Goal: Transaction & Acquisition: Purchase product/service

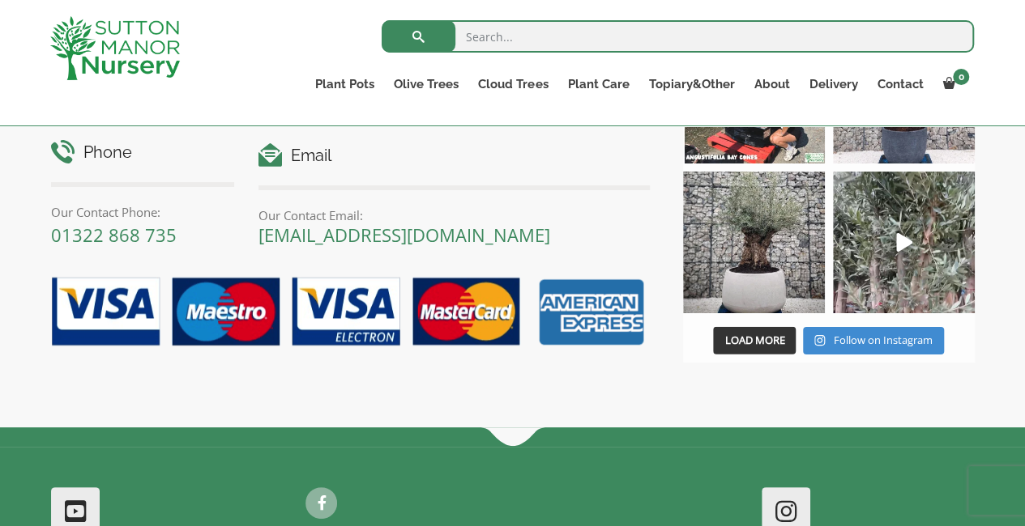
scroll to position [2027, 0]
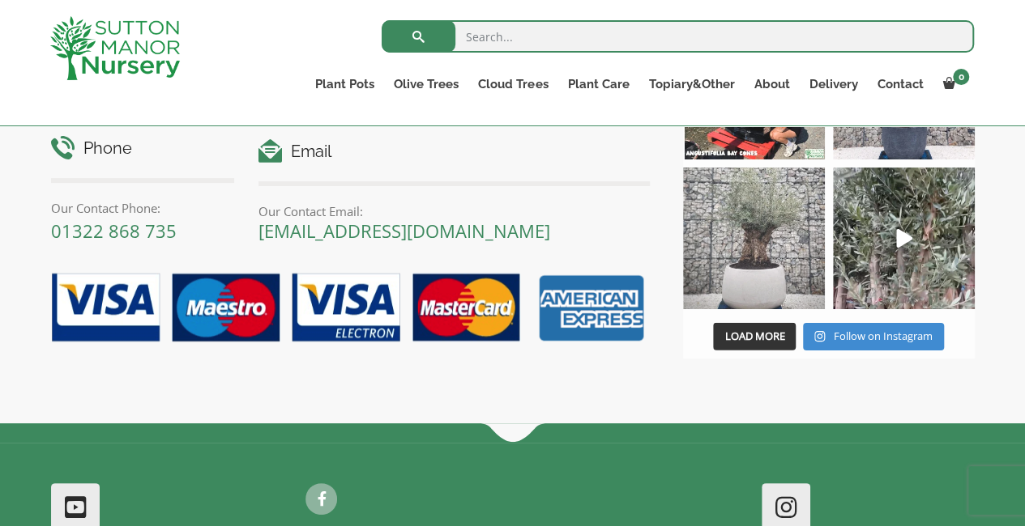
click at [772, 254] on img at bounding box center [754, 239] width 142 height 142
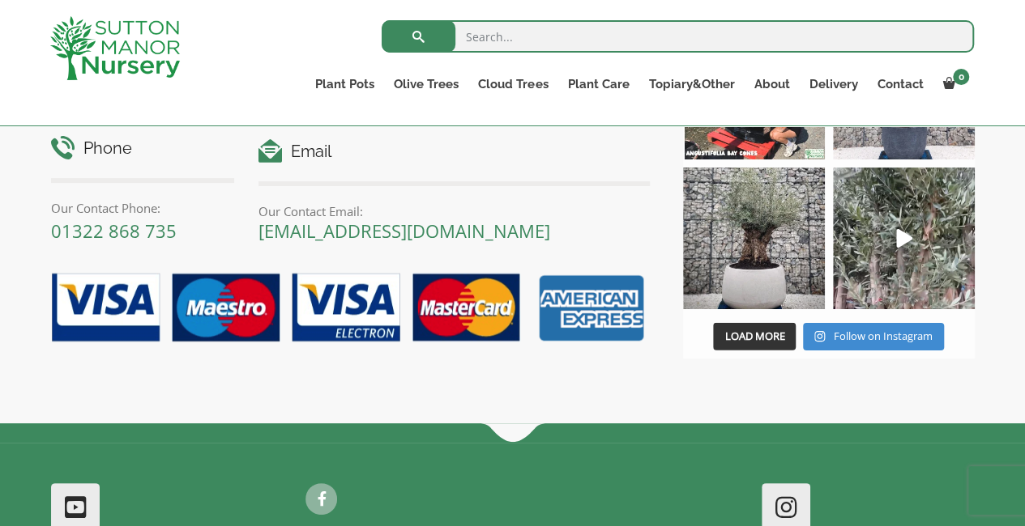
click at [504, 37] on input "search" at bounding box center [677, 36] width 592 height 32
type input "barolo"
click at [381, 20] on button "submit" at bounding box center [418, 36] width 74 height 32
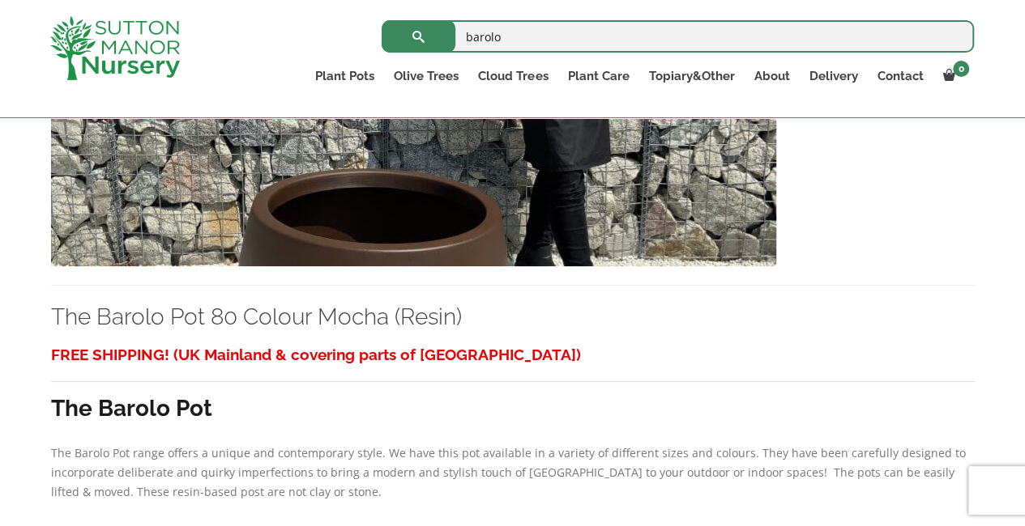
scroll to position [1269, 0]
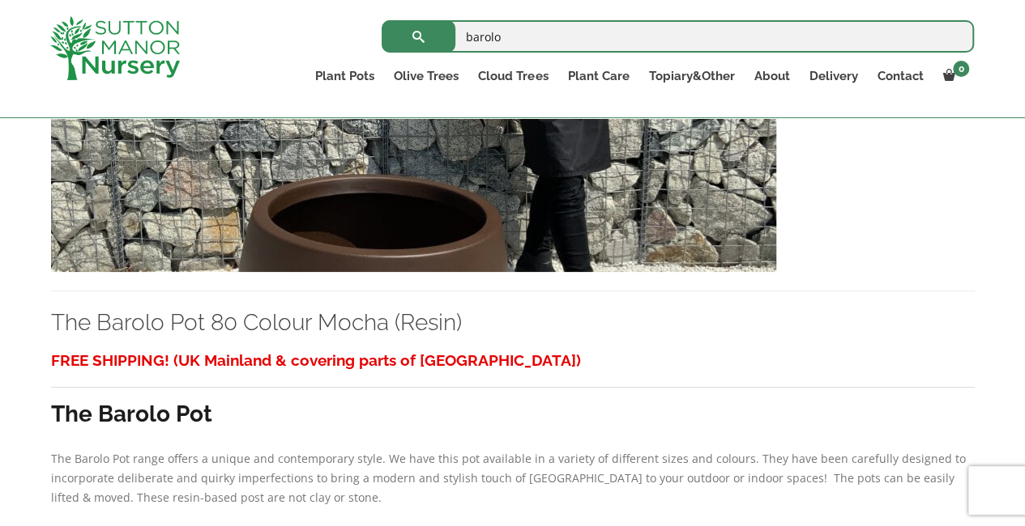
click at [452, 241] on img at bounding box center [413, 98] width 725 height 348
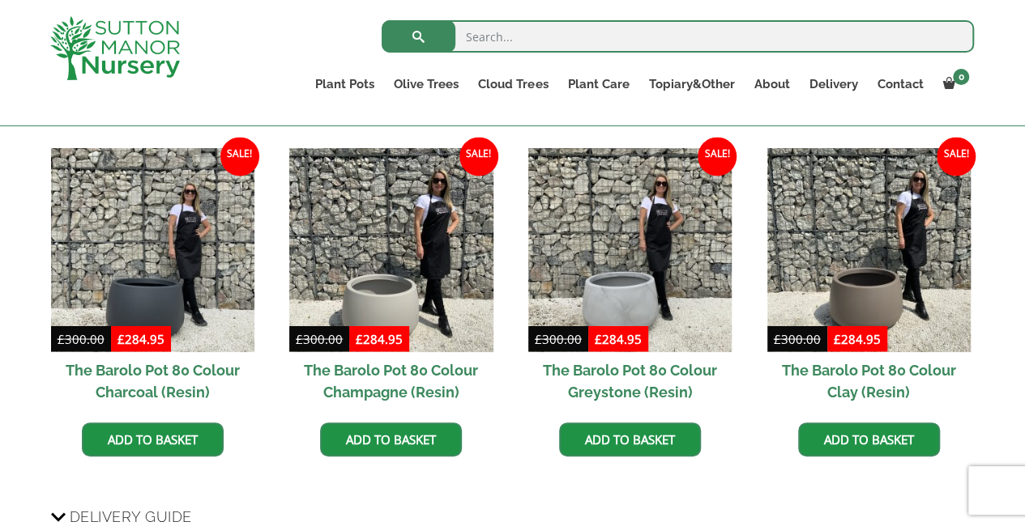
scroll to position [1312, 0]
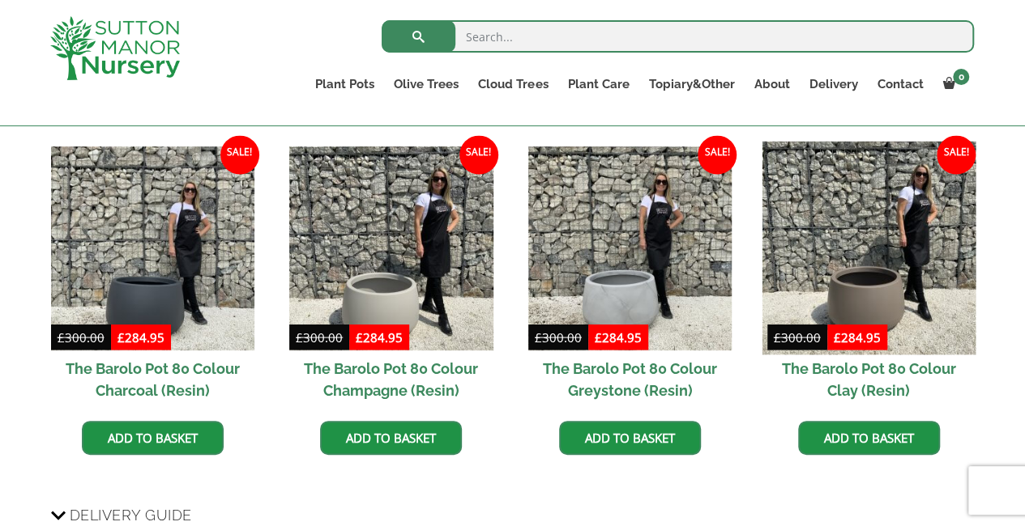
click at [837, 280] on img at bounding box center [868, 249] width 214 height 214
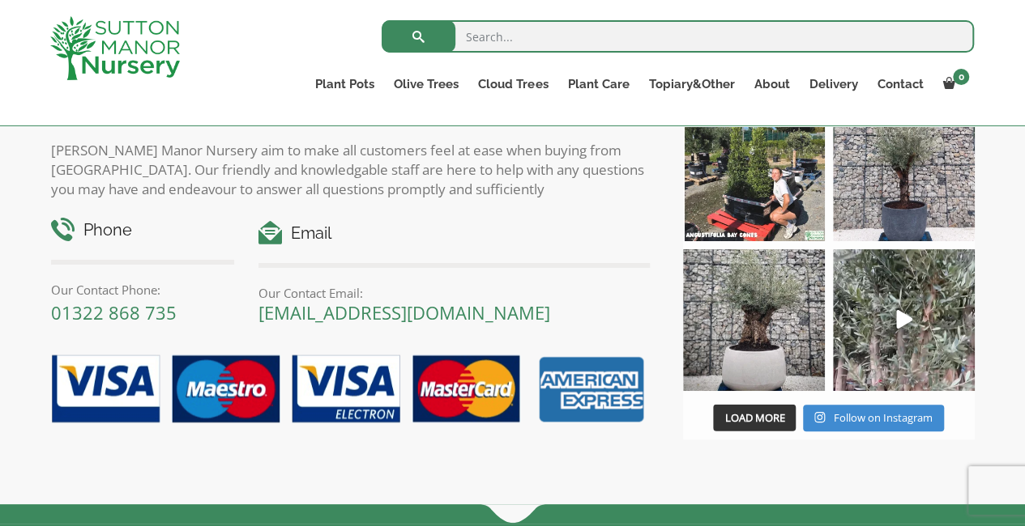
scroll to position [1878, 0]
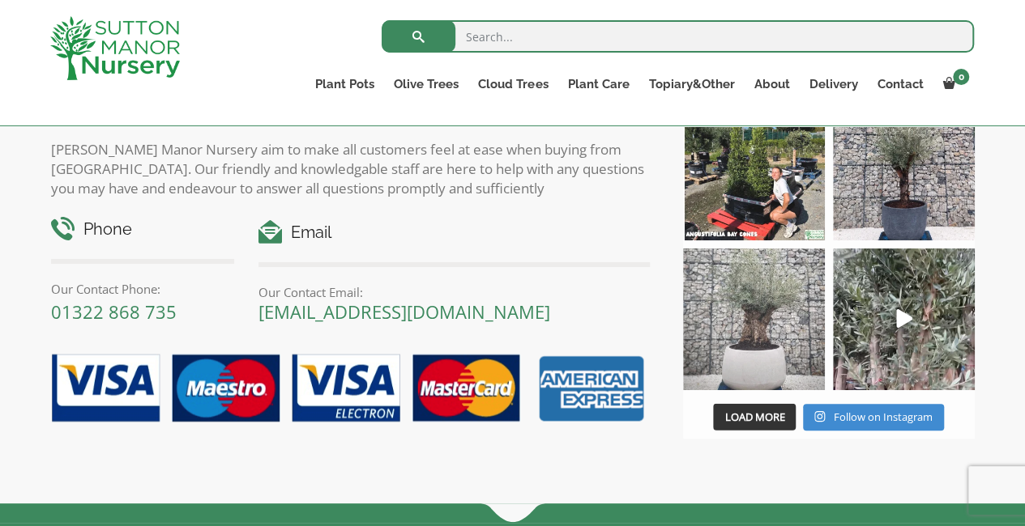
click at [761, 349] on img at bounding box center [754, 320] width 142 height 142
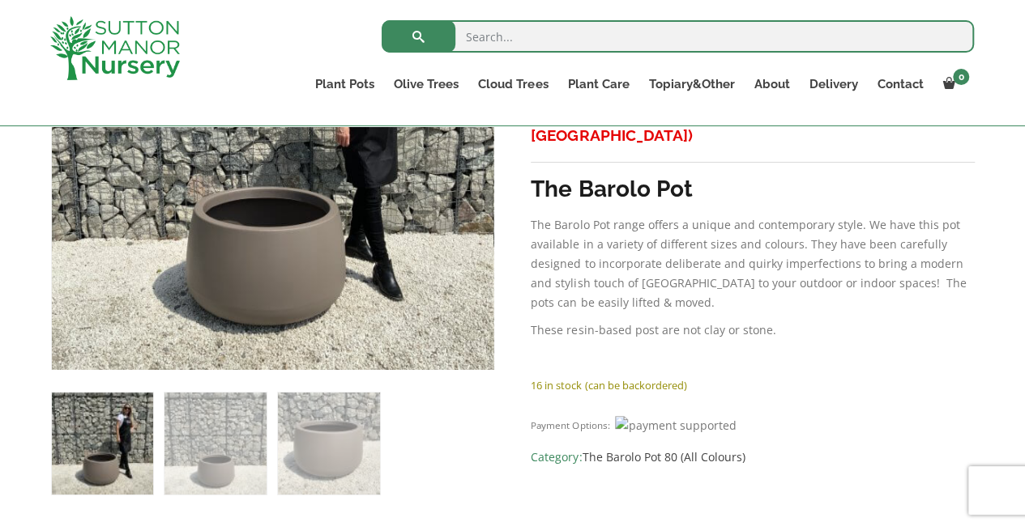
scroll to position [450, 0]
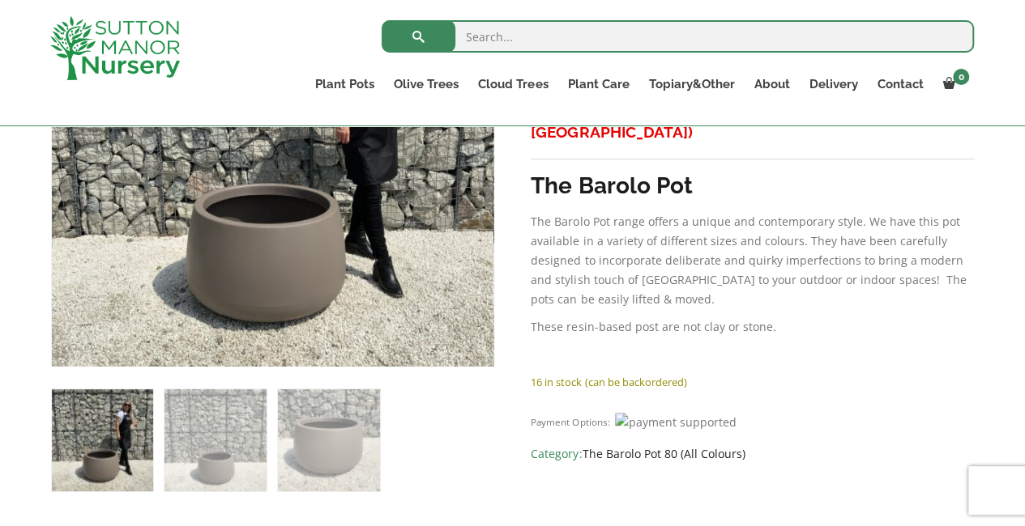
click at [689, 446] on link "The Barolo Pot 80 (All Colours)" at bounding box center [663, 453] width 163 height 15
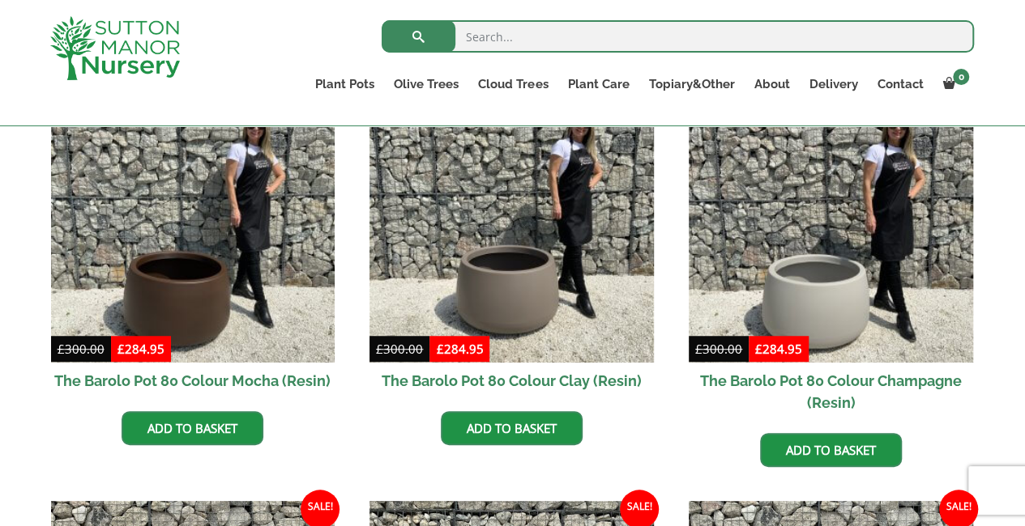
scroll to position [458, 0]
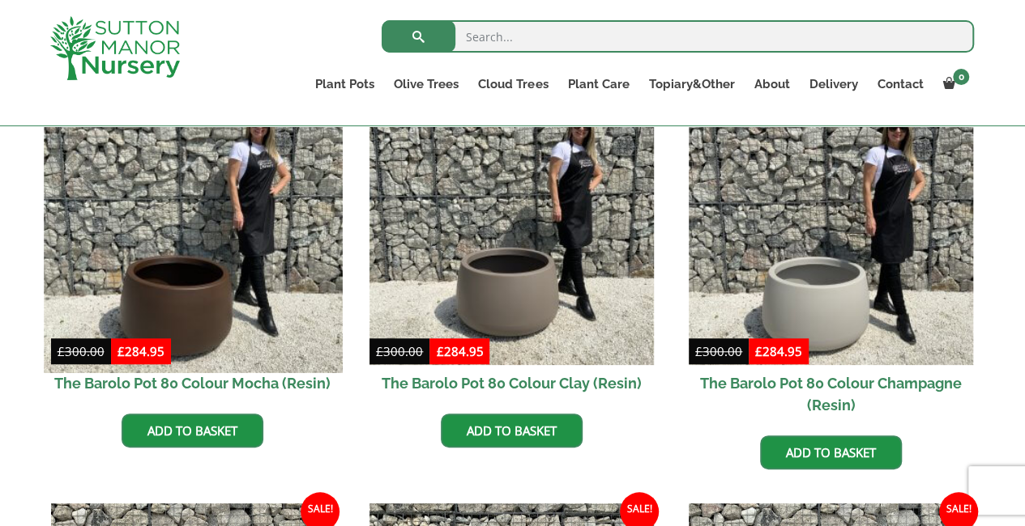
click at [301, 138] on img at bounding box center [193, 224] width 298 height 298
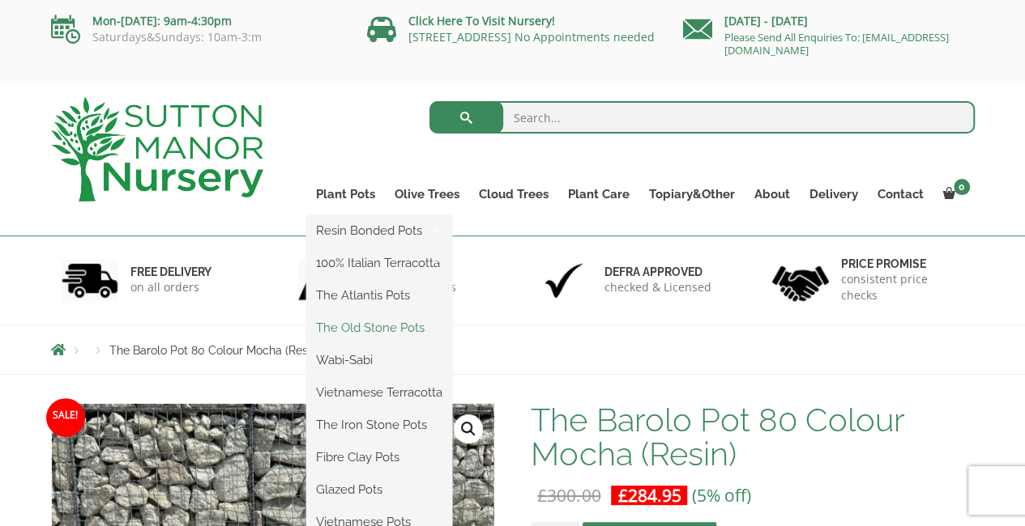
click at [425, 328] on link "The Old Stone Pots" at bounding box center [379, 328] width 146 height 24
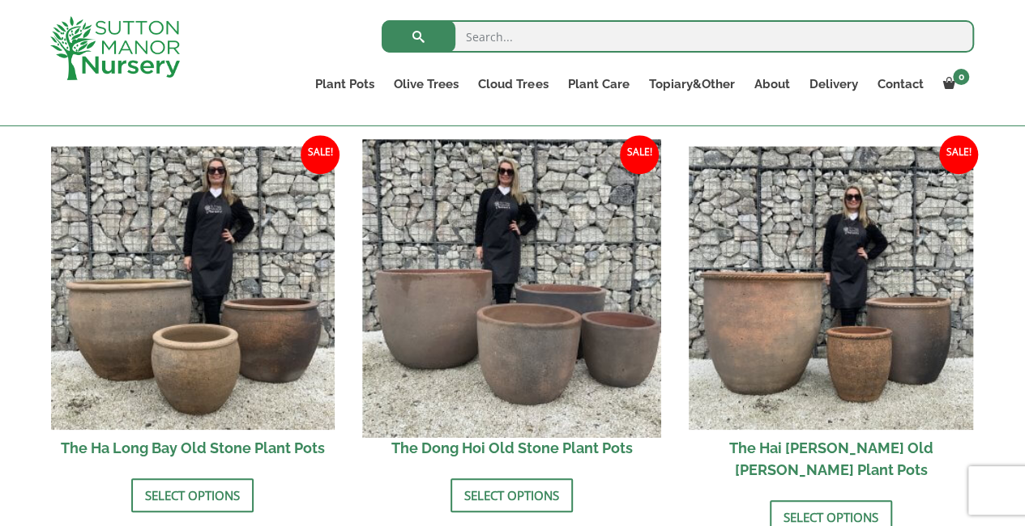
scroll to position [549, 0]
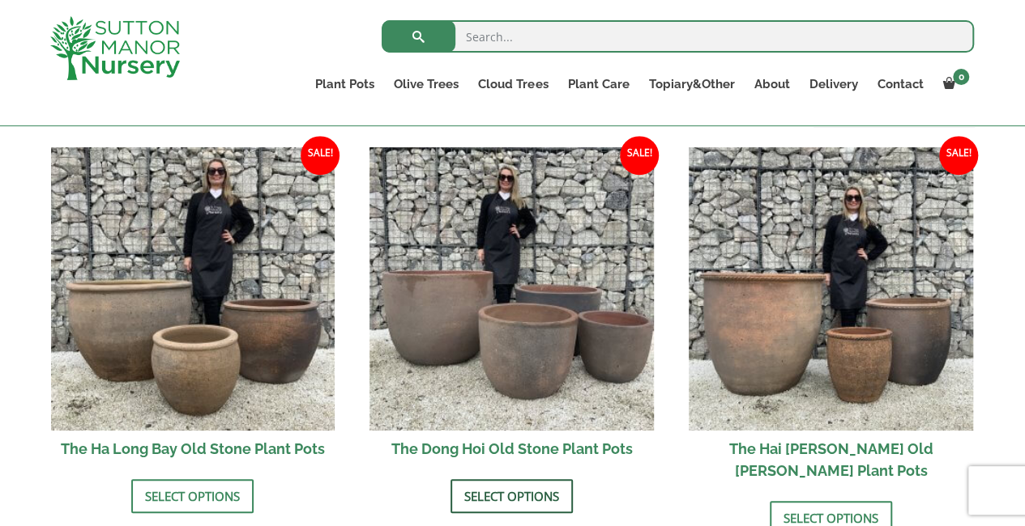
click at [541, 492] on link "Select options" at bounding box center [511, 496] width 122 height 34
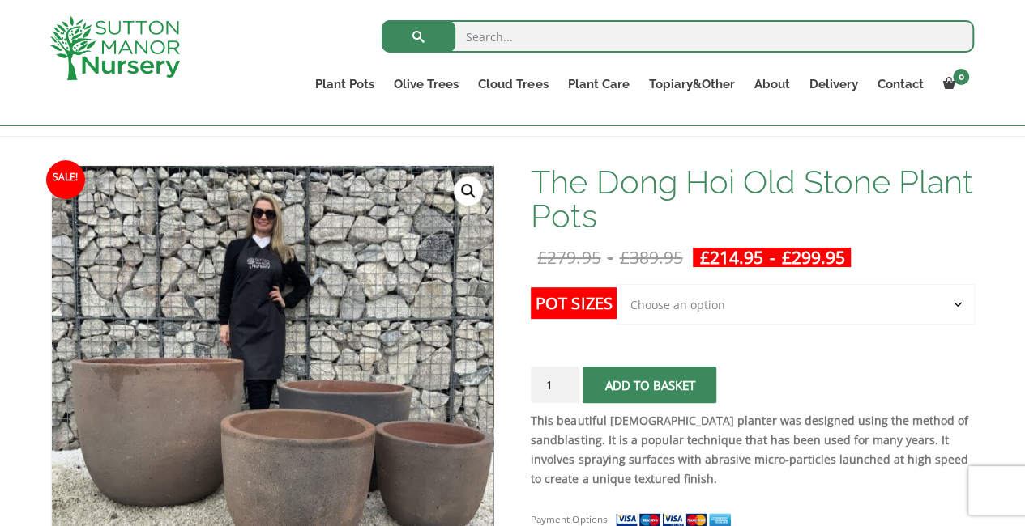
scroll to position [277, 0]
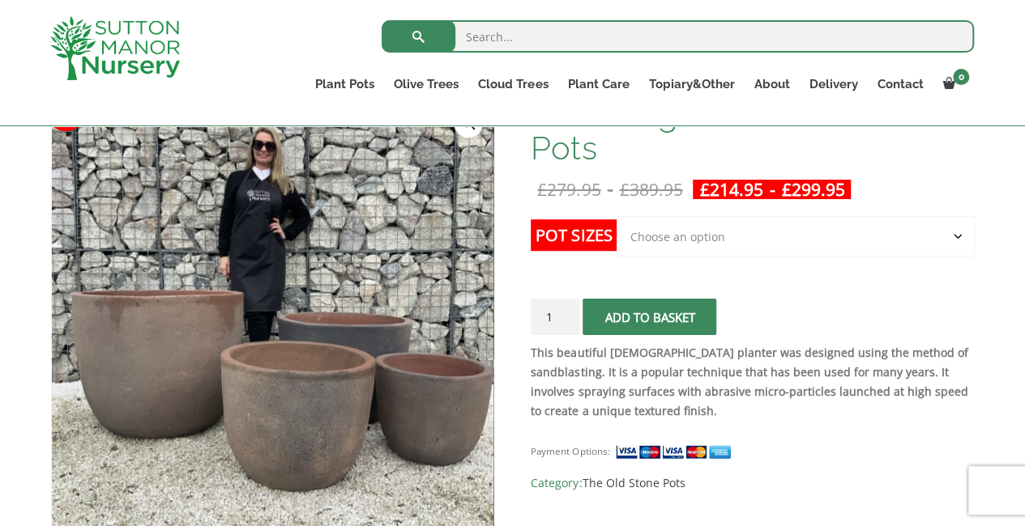
click at [687, 232] on select "Choose an option Click here to buy the 4th to Largest Pot In The Picture Click …" at bounding box center [794, 236] width 357 height 40
click at [616, 216] on select "Choose an option Click here to buy the 4th to Largest Pot In The Picture Click …" at bounding box center [794, 236] width 357 height 40
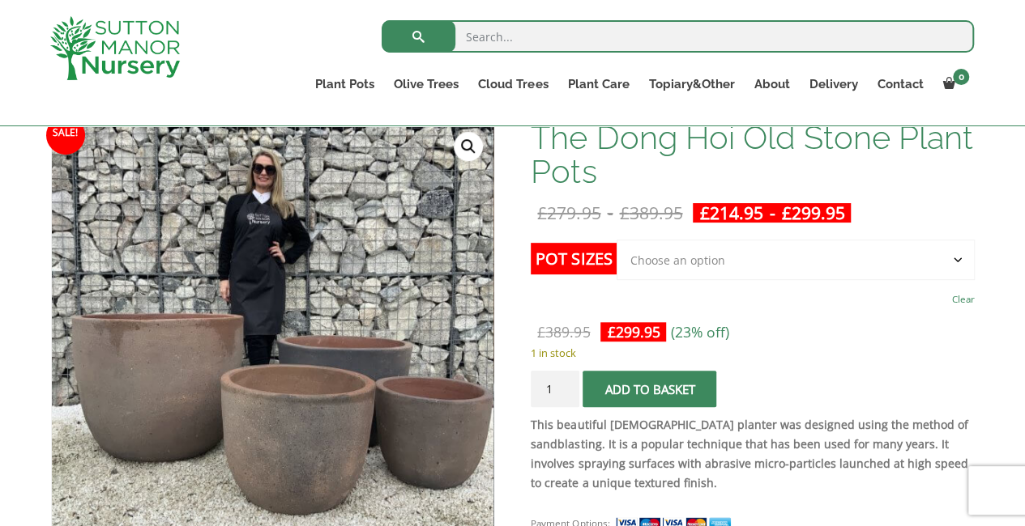
scroll to position [252, 0]
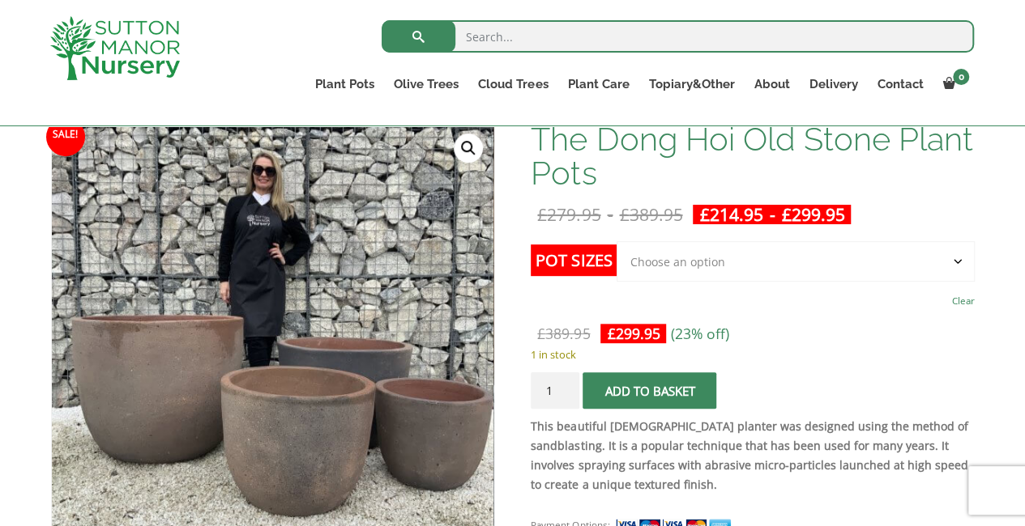
click at [796, 255] on select "Choose an option Click here to buy the 4th to Largest Pot In The Picture Click …" at bounding box center [794, 261] width 357 height 40
click at [616, 241] on select "Choose an option Click here to buy the 4th to Largest Pot In The Picture Click …" at bounding box center [794, 261] width 357 height 40
select select "Click here to buy the 3rd to Largest Pot In The Picture"
click at [833, 419] on strong "This beautiful [DEMOGRAPHIC_DATA] planter was designed using the method of sand…" at bounding box center [749, 456] width 437 height 74
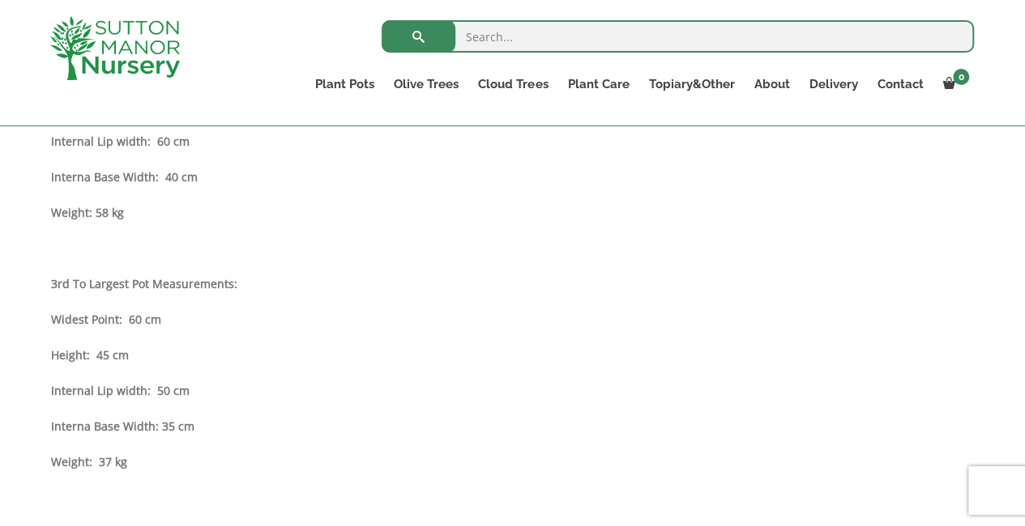
scroll to position [1350, 0]
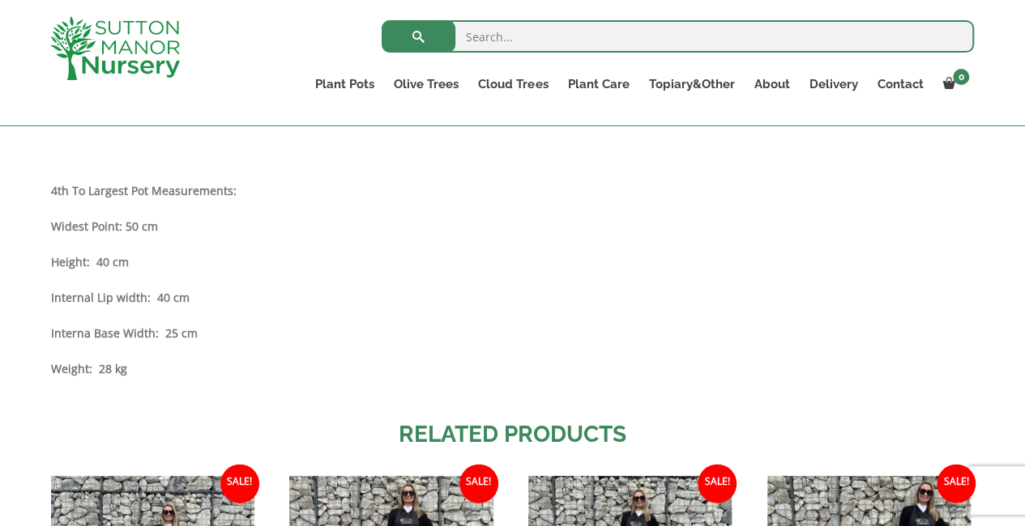
click at [205, 377] on p "Weight: 28 kg" at bounding box center [512, 369] width 923 height 19
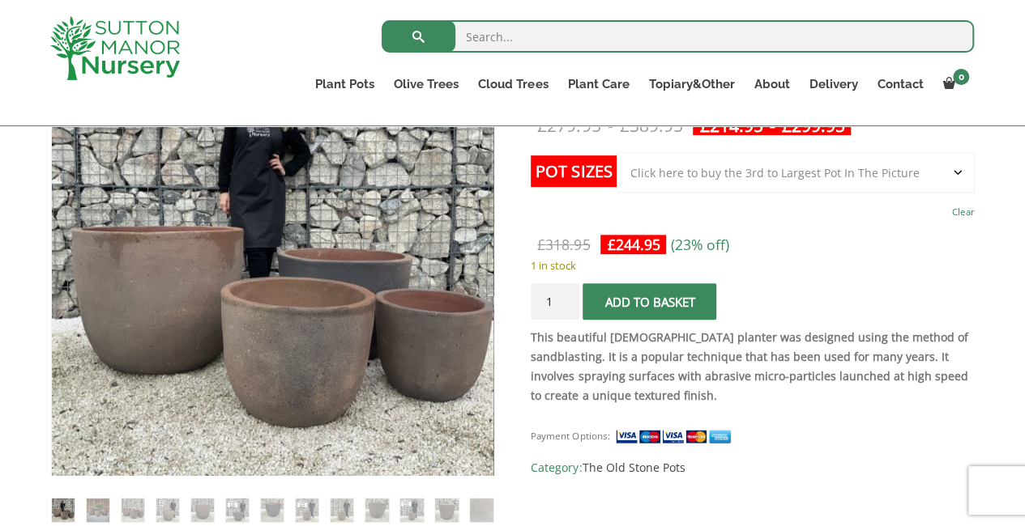
scroll to position [316, 0]
